Goal: Check status: Check status

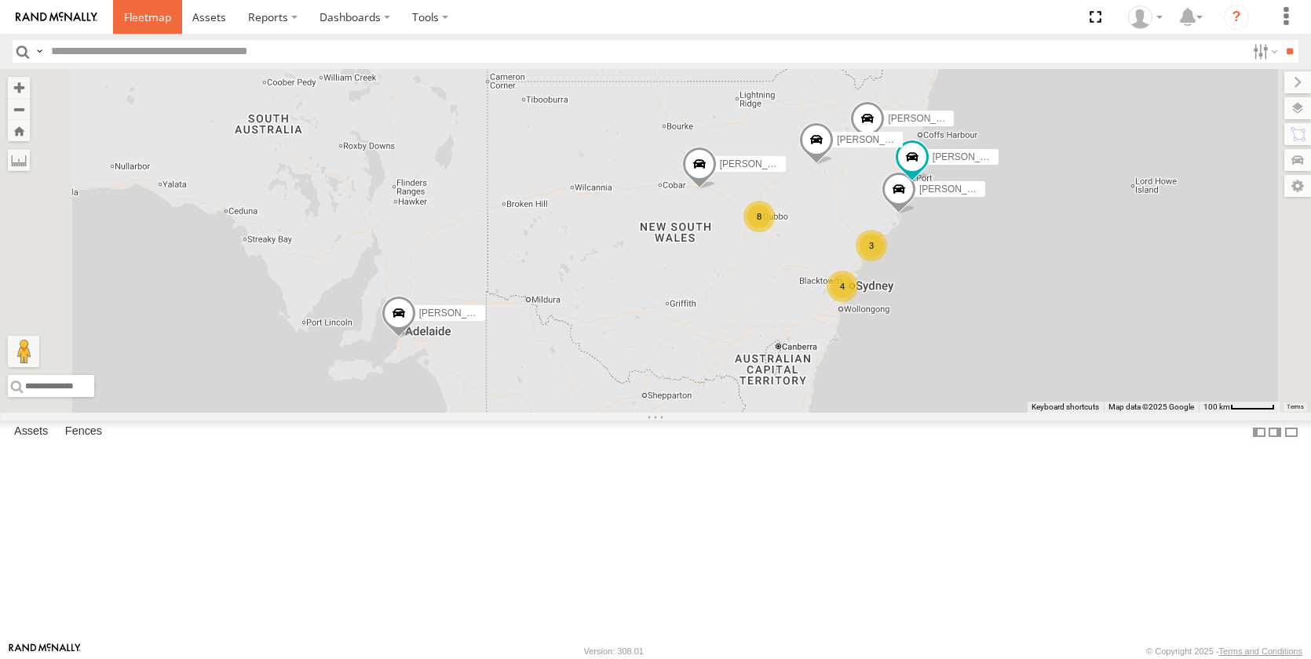
click at [140, 15] on span at bounding box center [147, 16] width 47 height 15
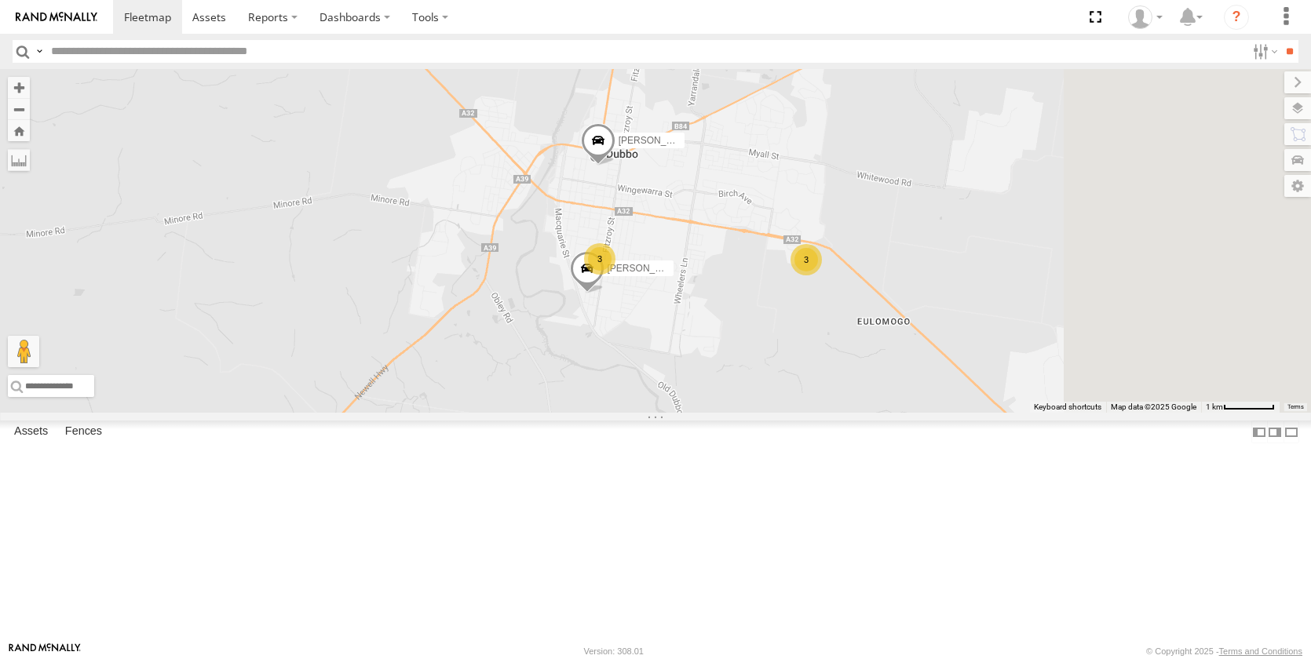
drag, startPoint x: 1007, startPoint y: 310, endPoint x: 866, endPoint y: 501, distance: 237.4
click at [866, 413] on div "Darcy Furnell - NEW ute Tom Brisbane Sam Ward Kye Matterson Matt Rose Sam Holcr…" at bounding box center [655, 241] width 1311 height 344
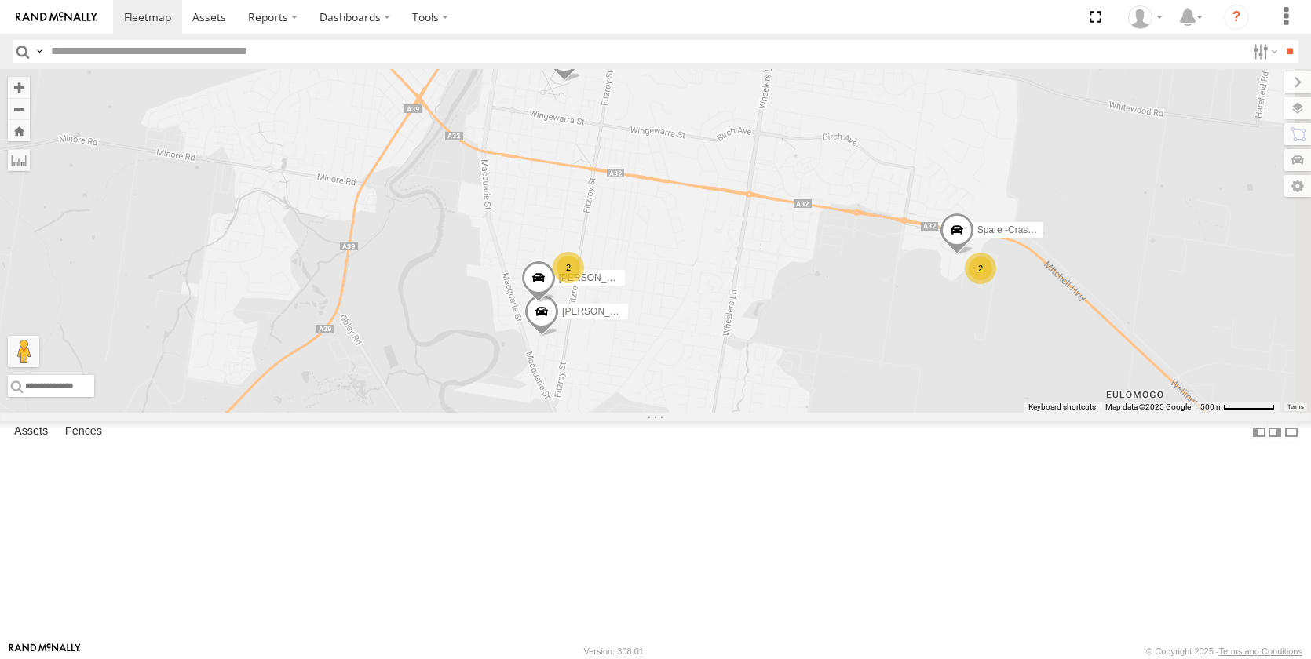
drag, startPoint x: 972, startPoint y: 388, endPoint x: 845, endPoint y: 358, distance: 130.6
click at [845, 358] on div "Darcy Furnell - NEW ute Tom Brisbane Sam Ward Kye Matterson Matt Rose Sam Holcr…" at bounding box center [655, 241] width 1311 height 344
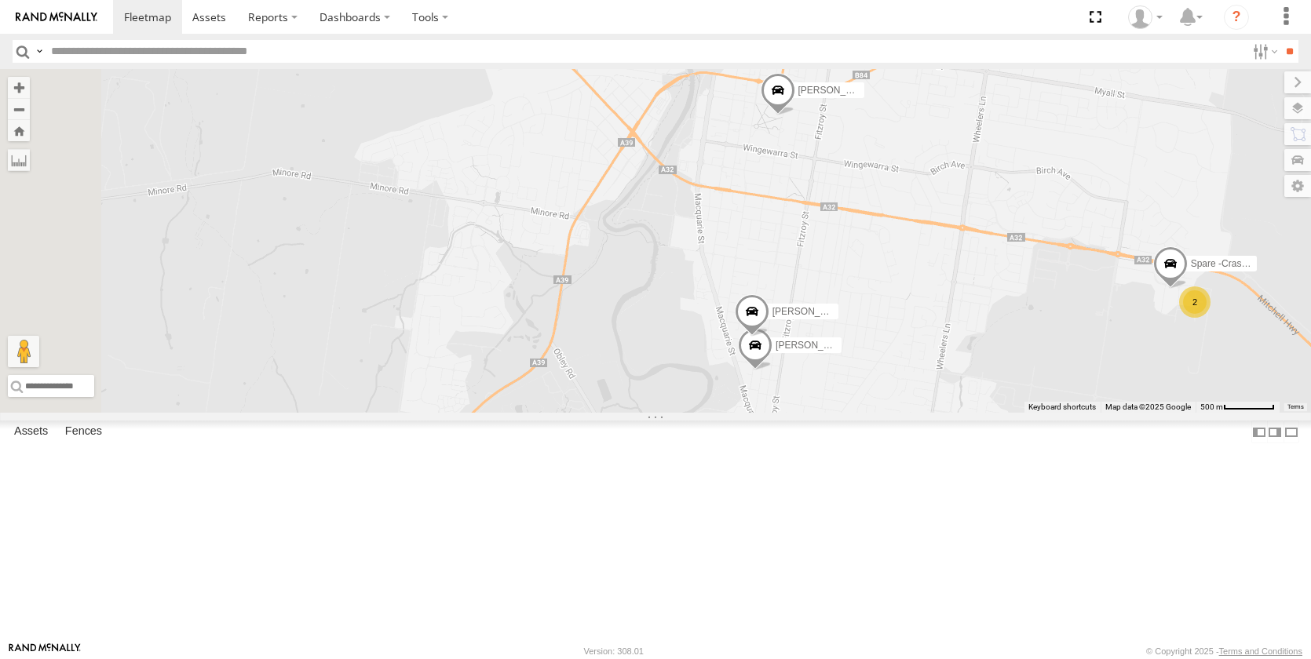
drag, startPoint x: 636, startPoint y: 414, endPoint x: 1253, endPoint y: 414, distance: 616.9
click at [1253, 413] on div "Darcy Furnell - NEW ute Tom Brisbane Sam Ward Kye Matterson Matt Rose Sam Holcr…" at bounding box center [655, 241] width 1311 height 344
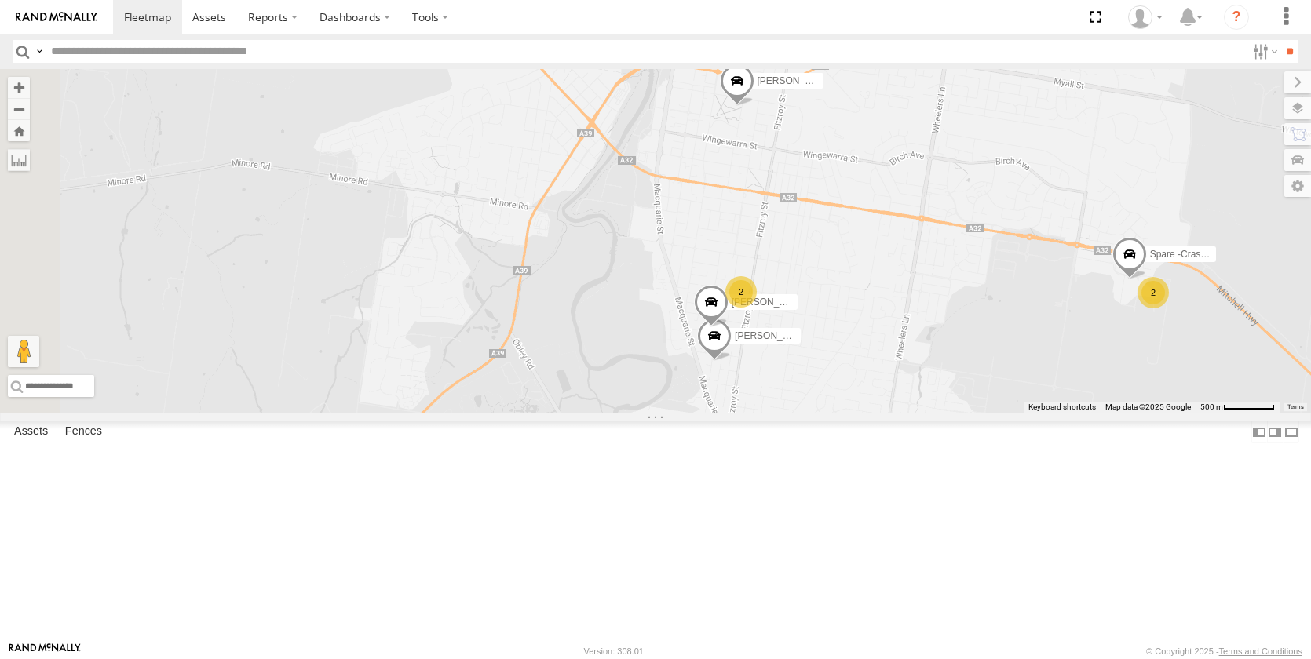
drag, startPoint x: 1104, startPoint y: 307, endPoint x: 969, endPoint y: 292, distance: 135.8
click at [969, 292] on div "Darcy Furnell - NEW ute Tom Brisbane Sam Ward Kye Matterson Matt Rose Sam Holcr…" at bounding box center [655, 241] width 1311 height 344
